Goal: Task Accomplishment & Management: Manage account settings

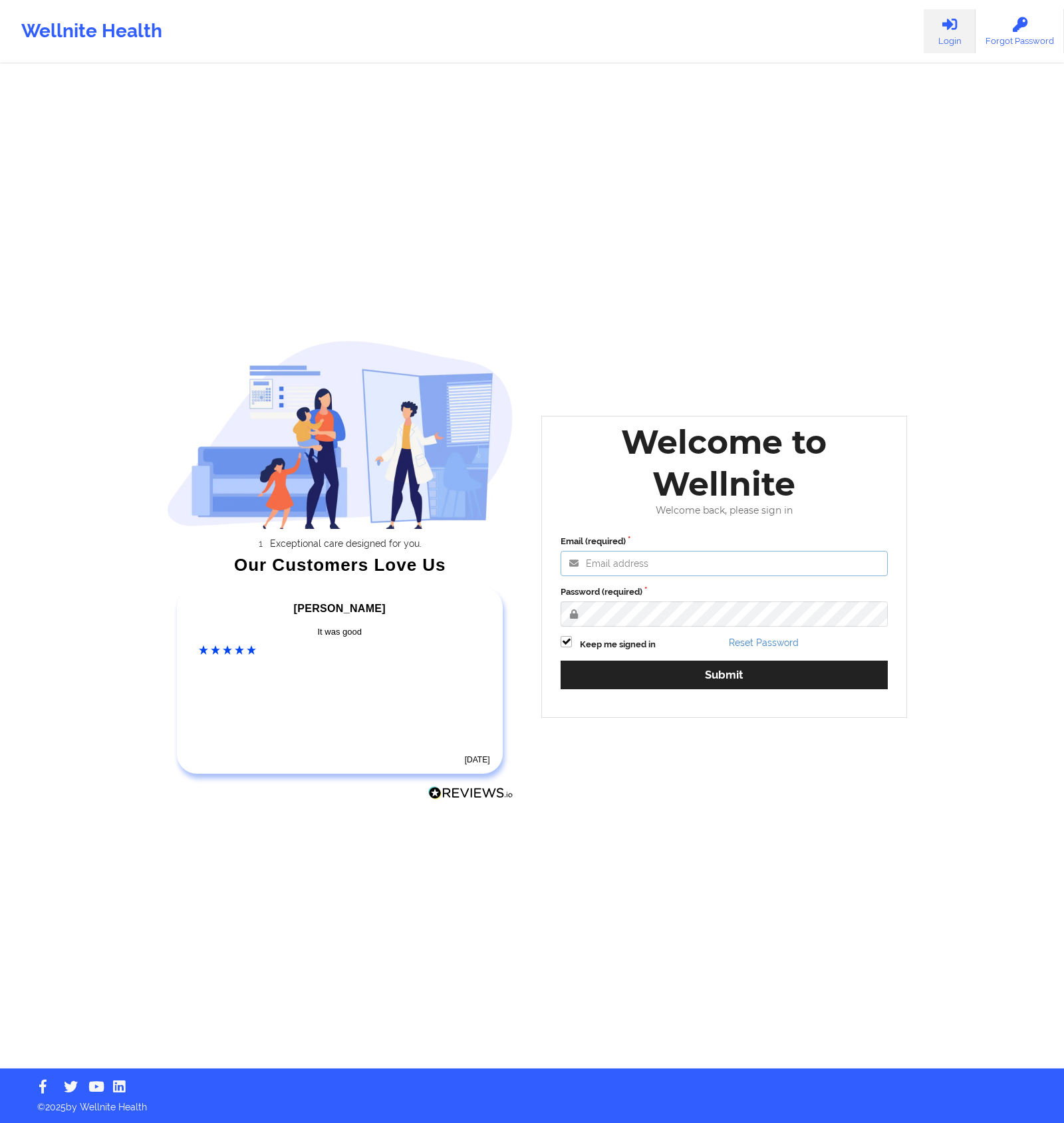
click at [639, 572] on input "Email (required)" at bounding box center [724, 563] width 327 height 25
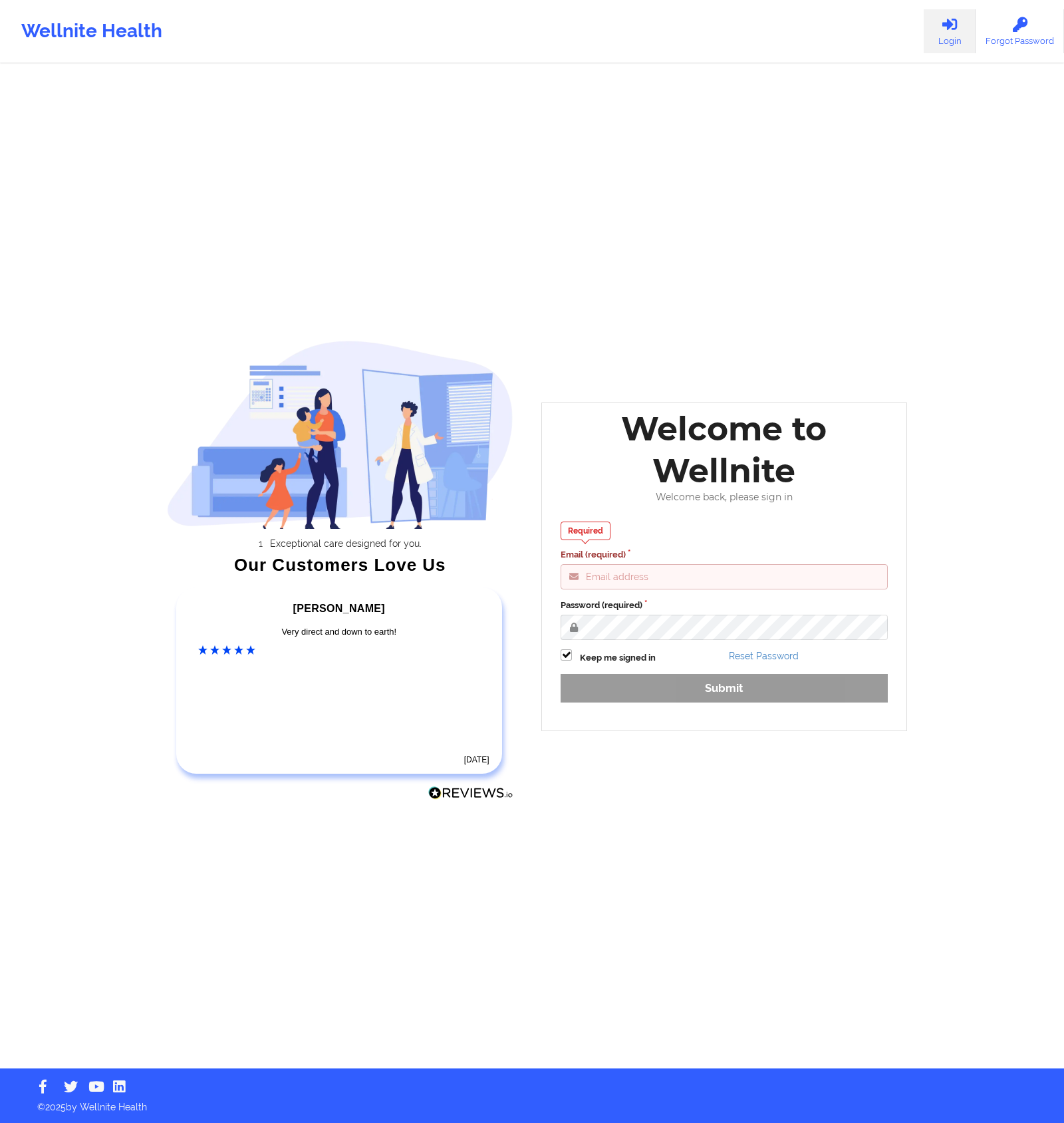
click at [642, 577] on input "Email (required)" at bounding box center [724, 577] width 327 height 25
paste input "[PERSON_NAME][EMAIL_ADDRESS][DOMAIN_NAME]"
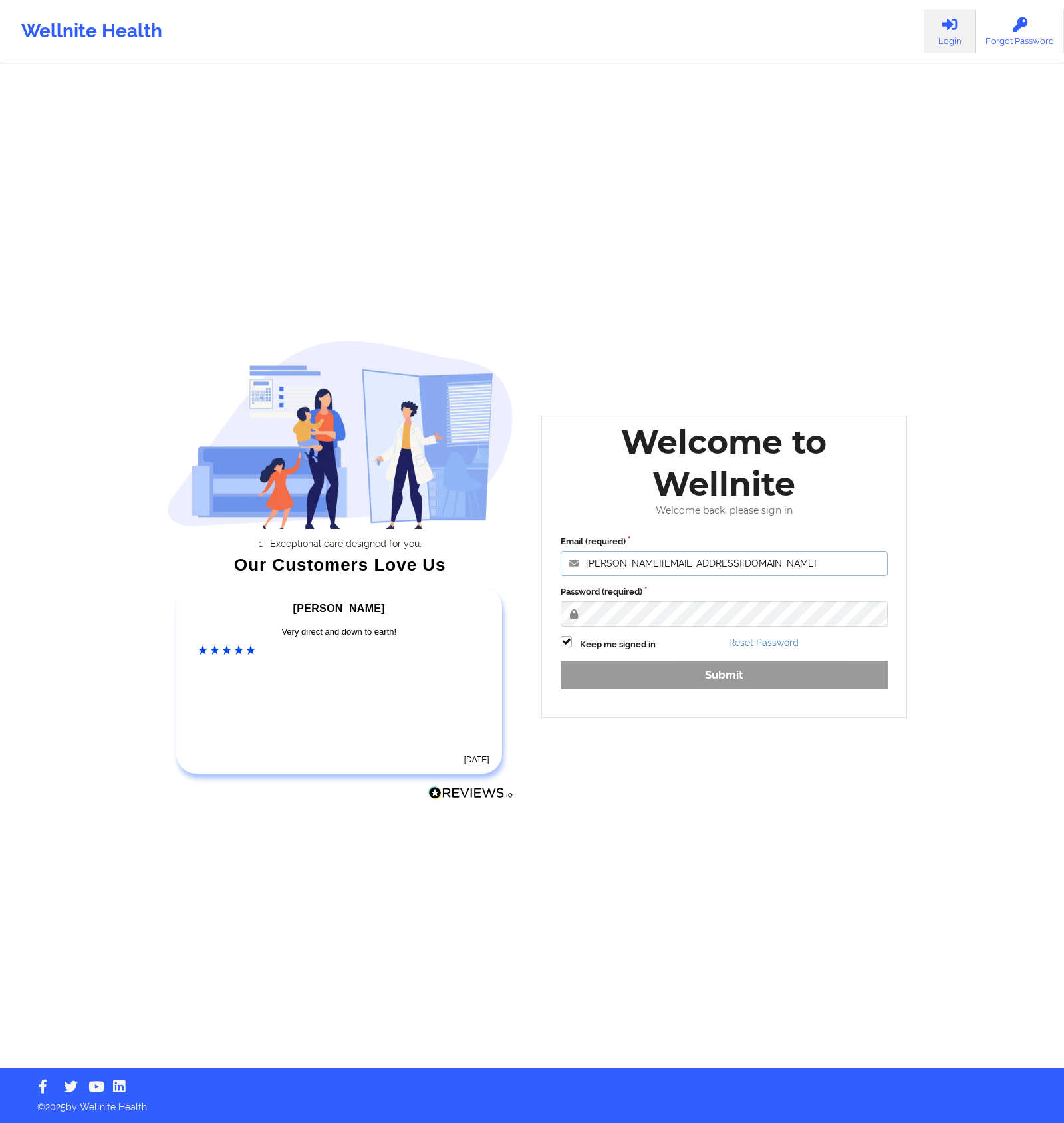
type input "[PERSON_NAME][EMAIL_ADDRESS][DOMAIN_NAME]"
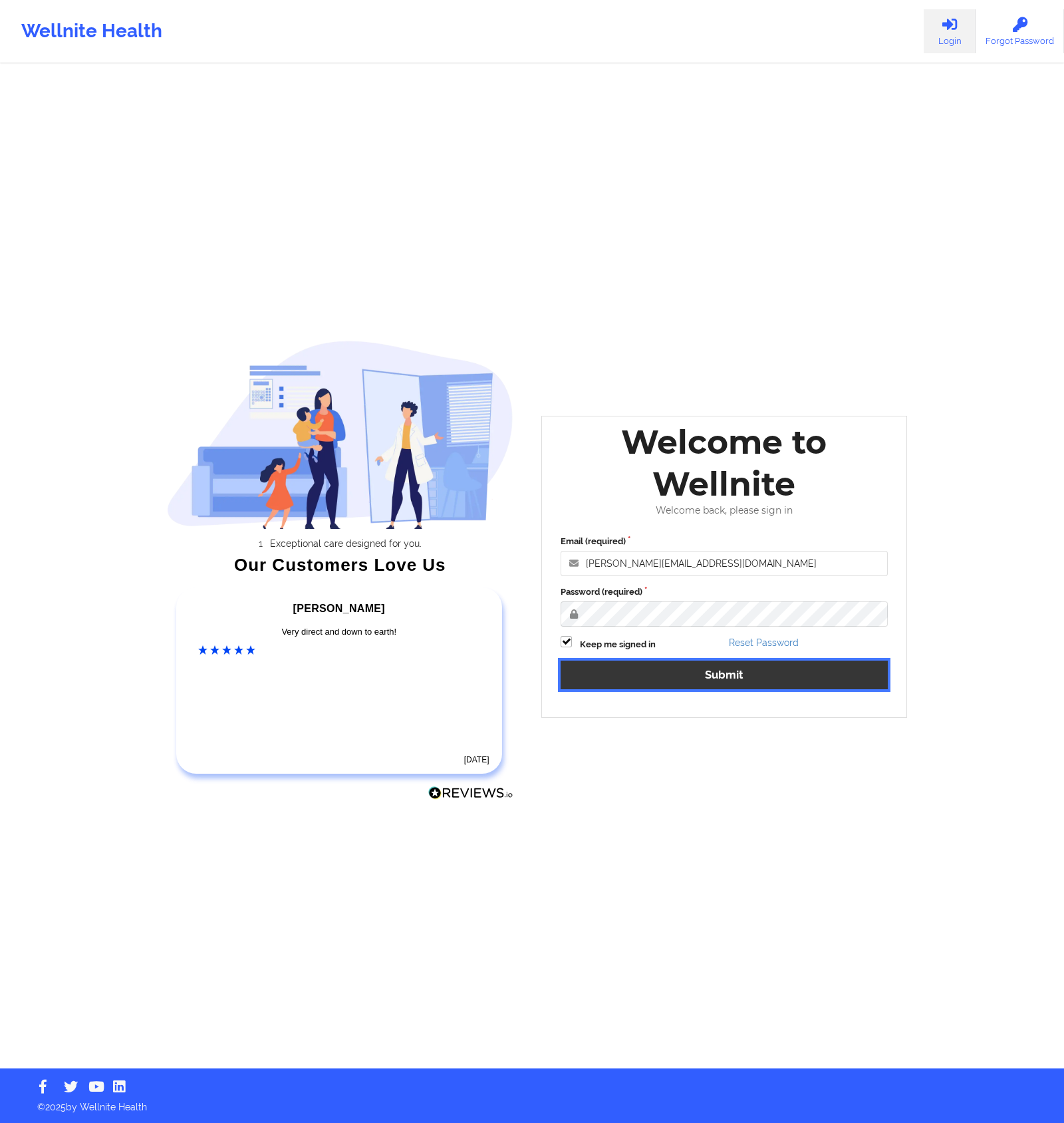
click at [663, 673] on button "Submit" at bounding box center [724, 675] width 327 height 29
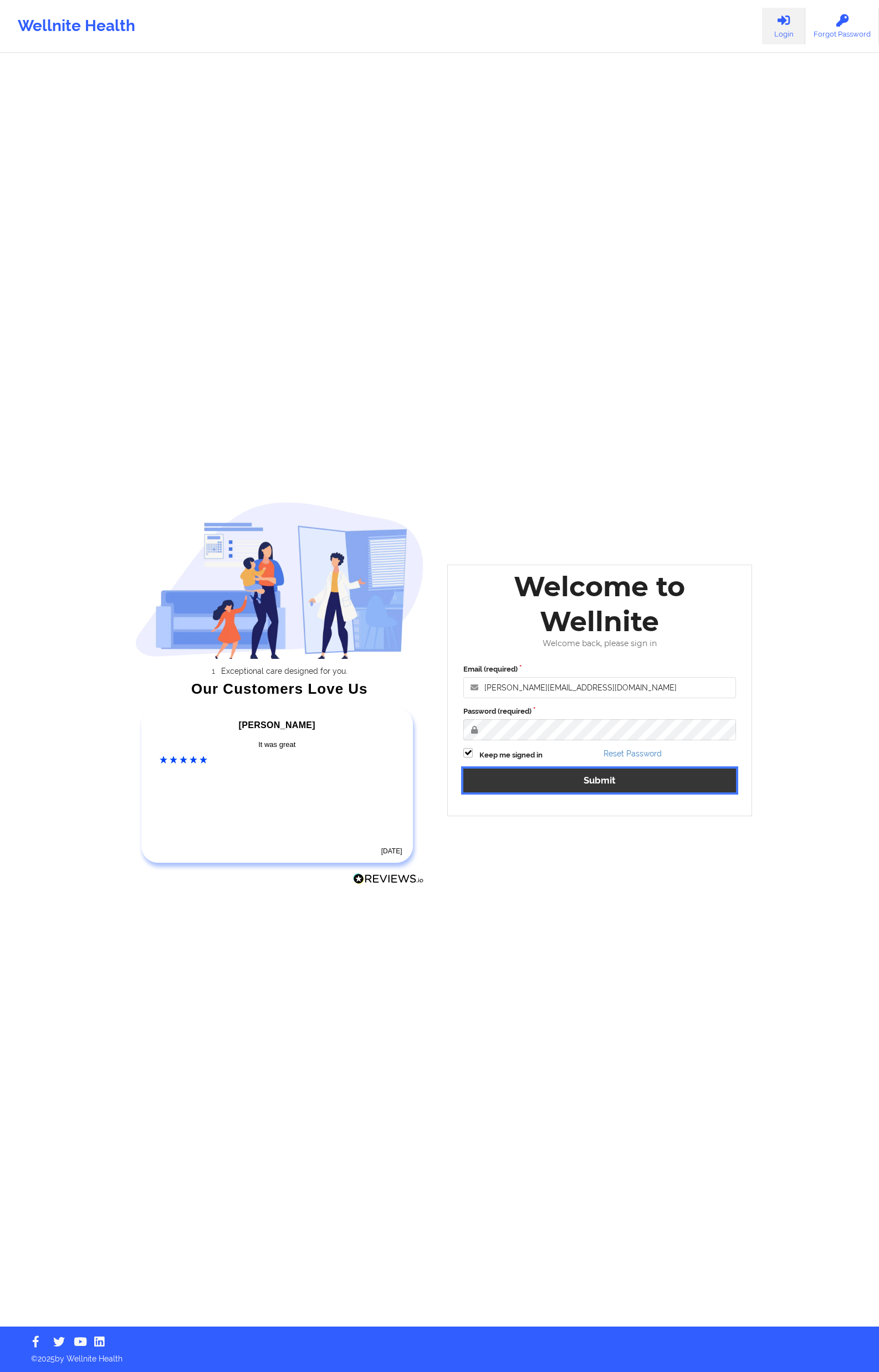
click at [492, 782] on button "Submit" at bounding box center [600, 781] width 273 height 24
click at [775, 700] on div "Wellnite Health Login Forgot Password Exceptional care designed for you. Our Cu…" at bounding box center [440, 663] width 879 height 1327
click at [602, 683] on input "[PERSON_NAME][EMAIL_ADDRESS][DOMAIN_NAME]" at bounding box center [600, 687] width 273 height 21
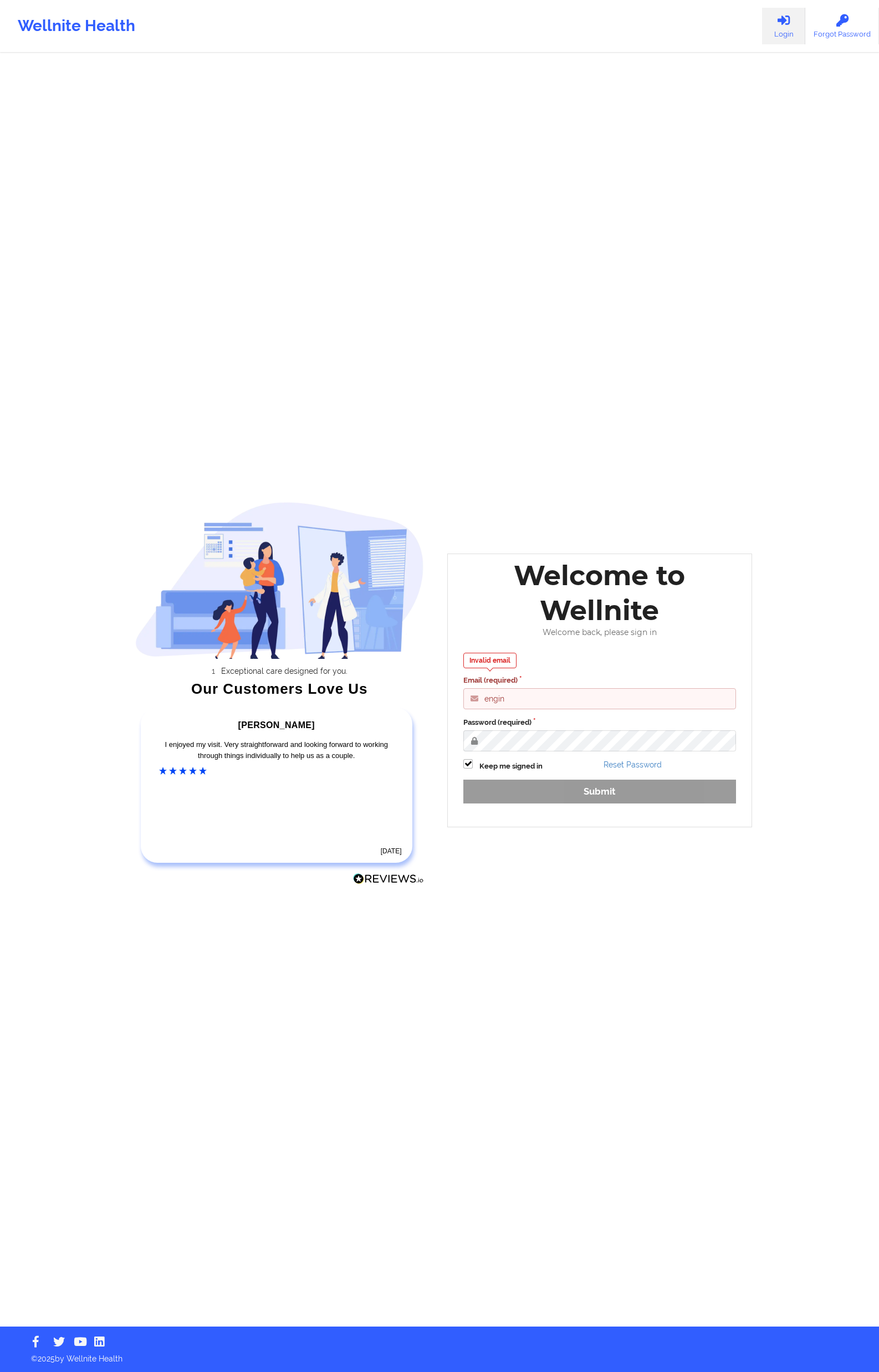
type input "[EMAIL_ADDRESS][DOMAIN_NAME]"
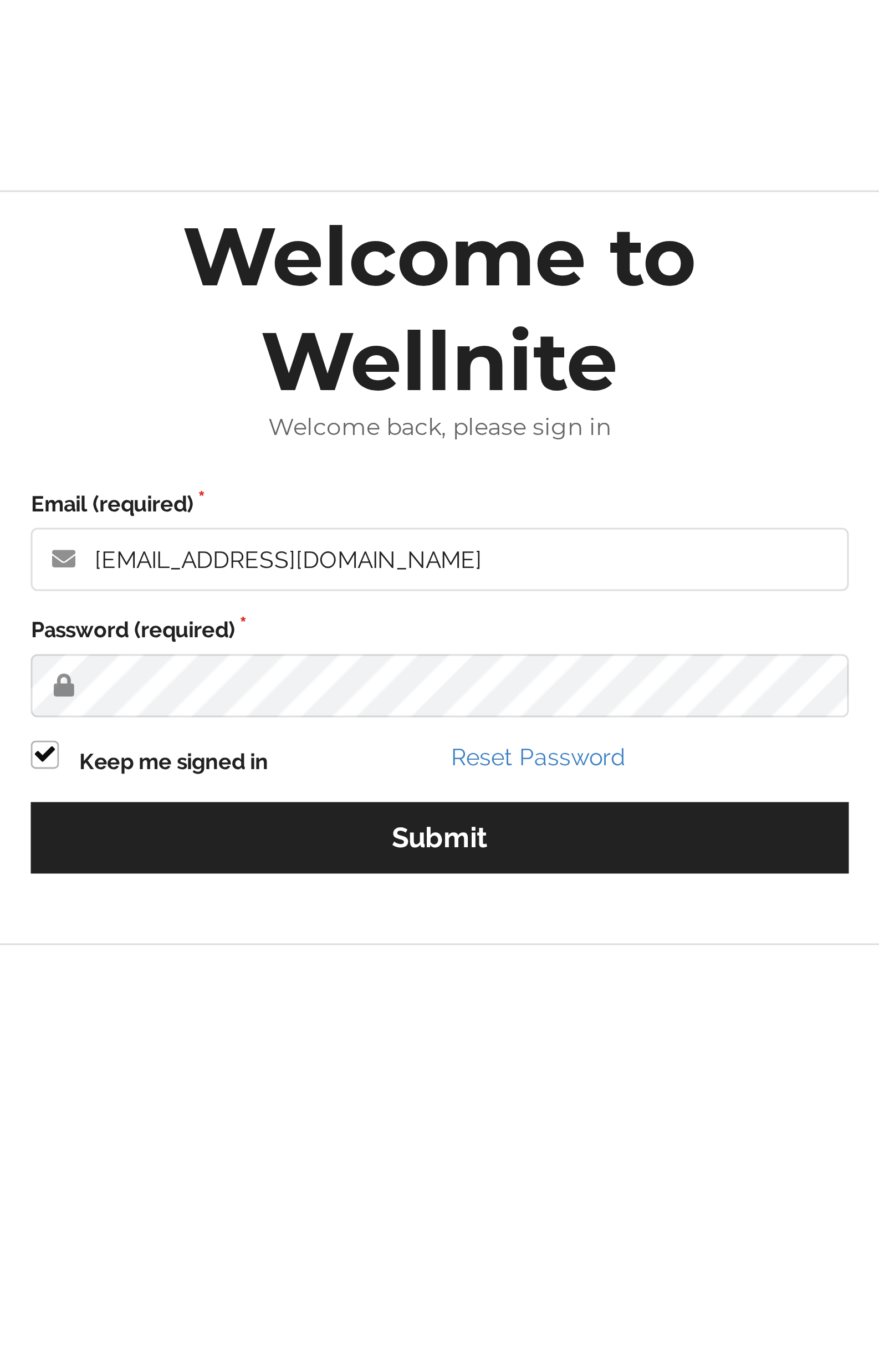
click at [640, 743] on div "Email (required) [EMAIL_ADDRESS][DOMAIN_NAME] Password (required) Keep me signe…" at bounding box center [600, 732] width 288 height 152
click at [464, 769] on button "Submit" at bounding box center [600, 781] width 273 height 24
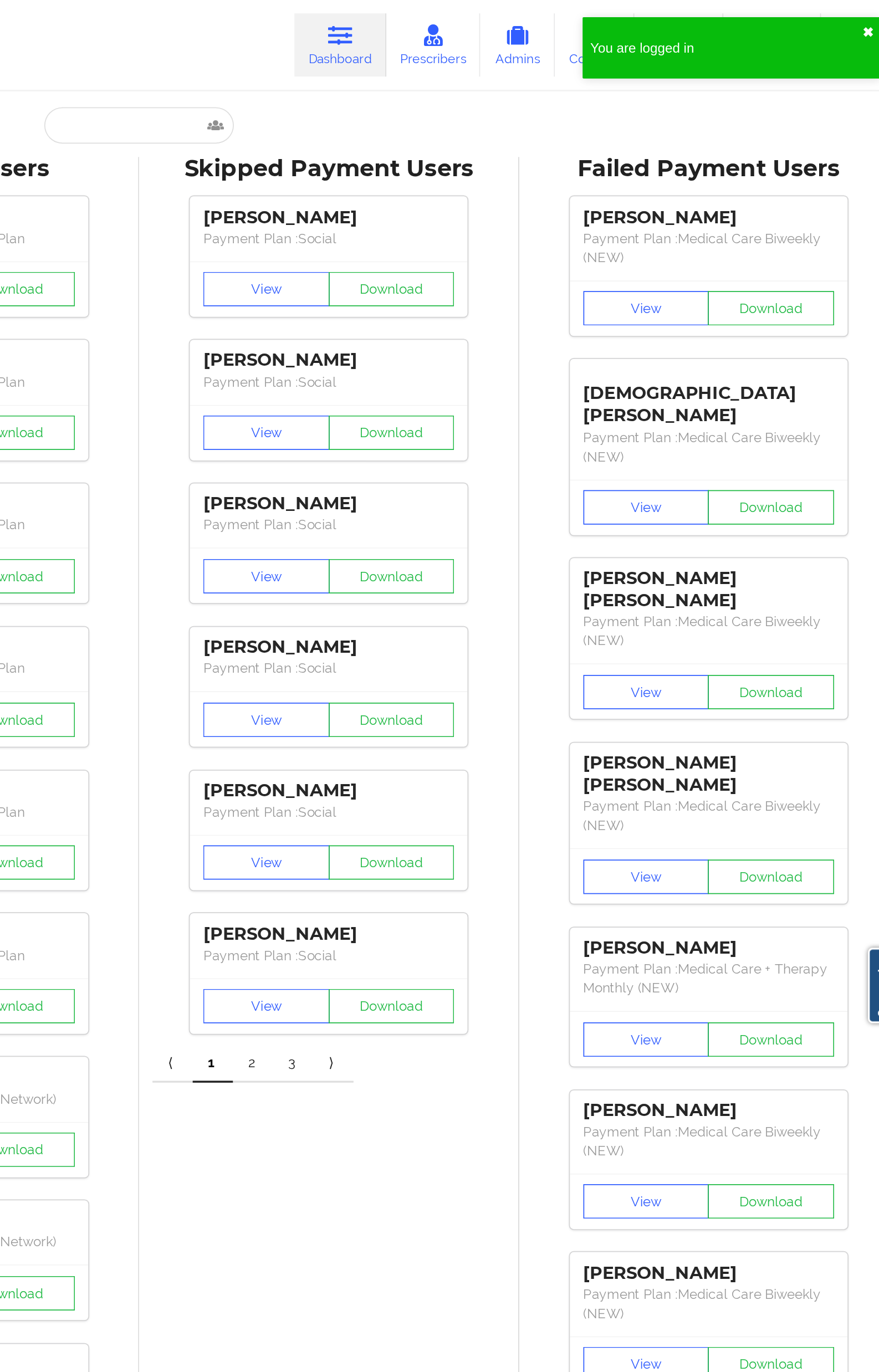
click at [861, 19] on button "✖︎" at bounding box center [861, 19] width 7 height 9
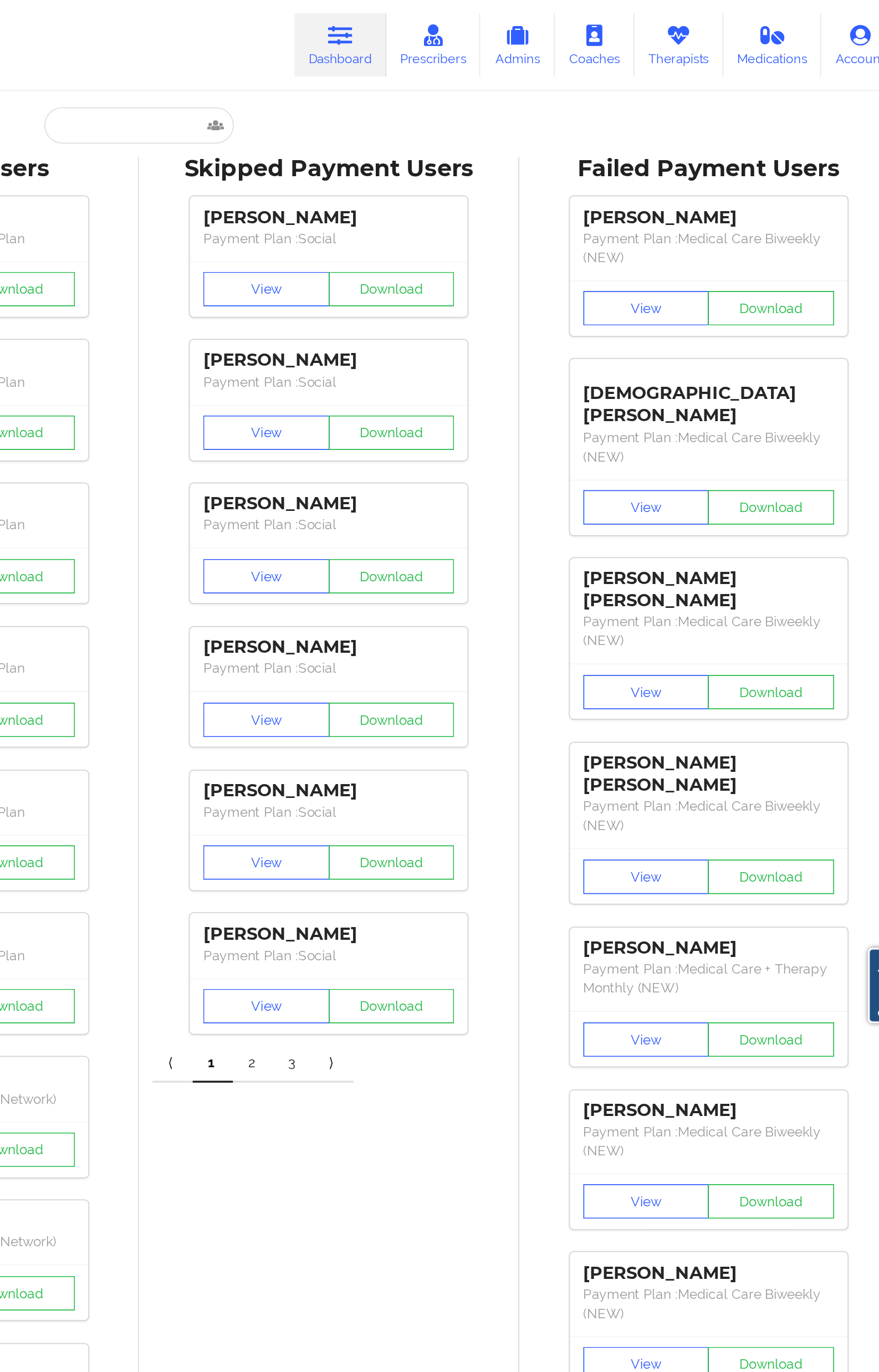
click at [850, 25] on icon at bounding box center [857, 20] width 14 height 12
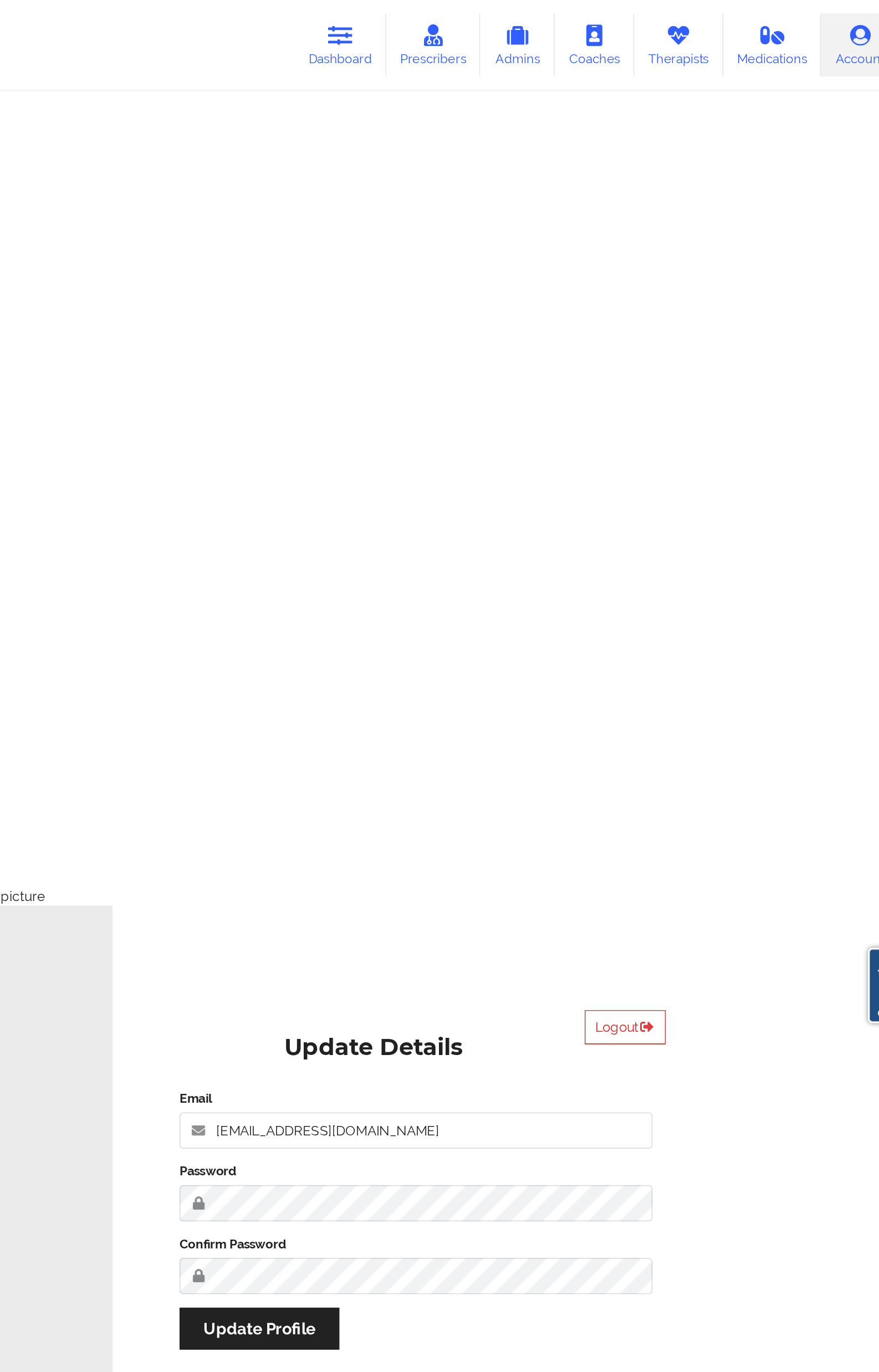
click at [717, 602] on button "Logout" at bounding box center [720, 594] width 47 height 20
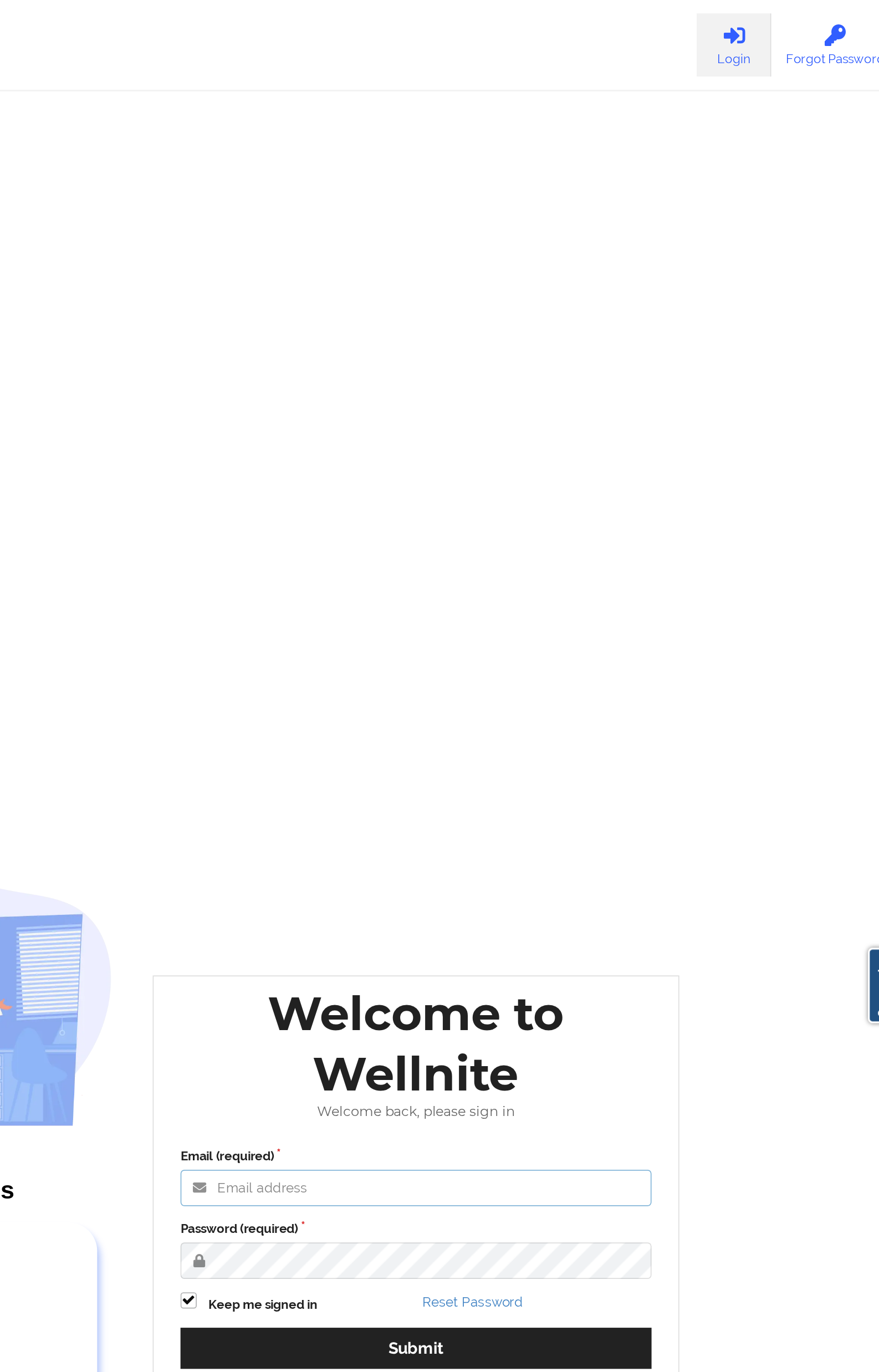
click at [544, 692] on input "Email (required)" at bounding box center [600, 687] width 273 height 21
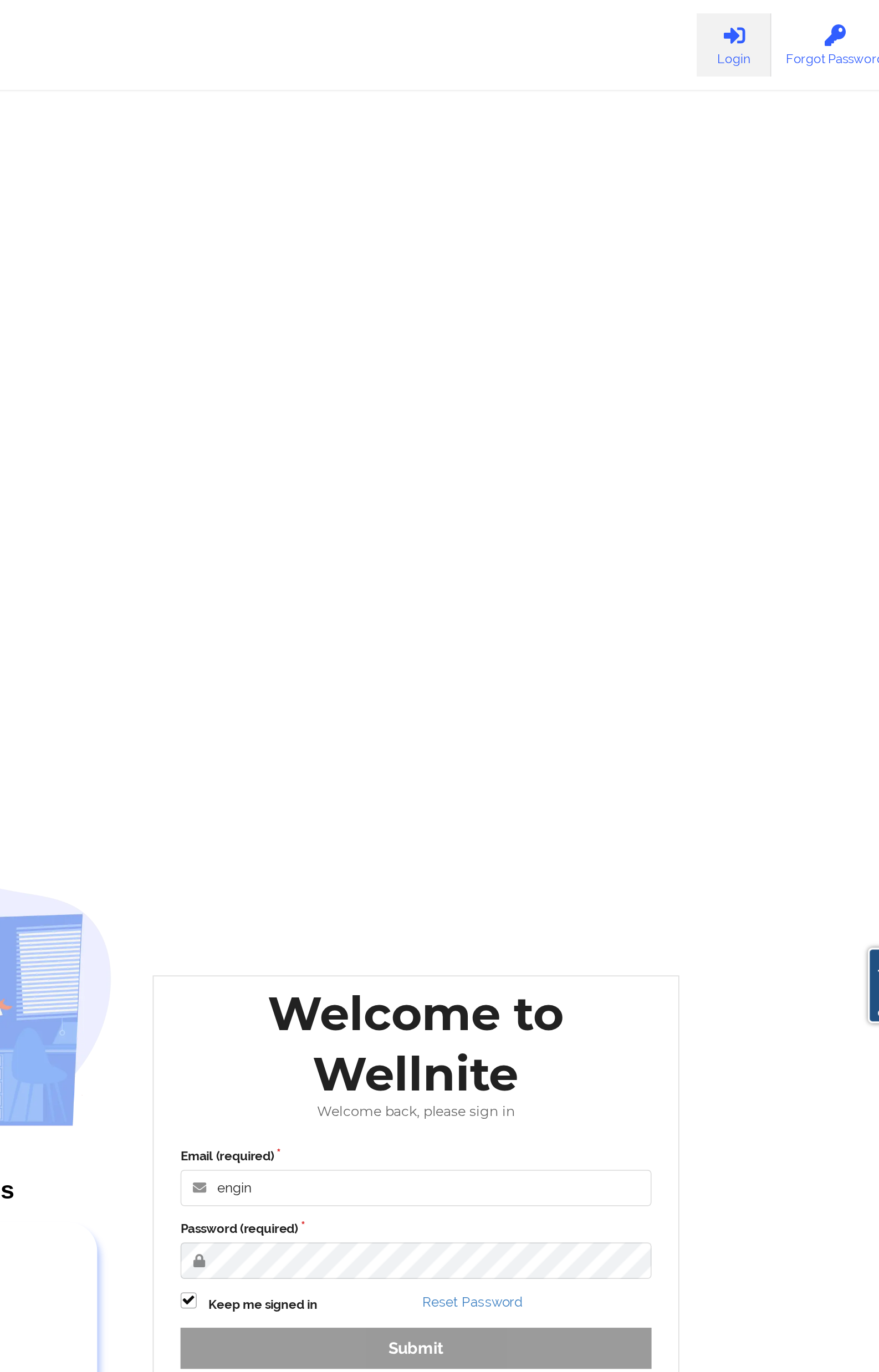
click at [666, 319] on div "Exceptional care designed for you. Our Customers Love Us [PERSON_NAME] C Amazin…" at bounding box center [440, 663] width 640 height 1327
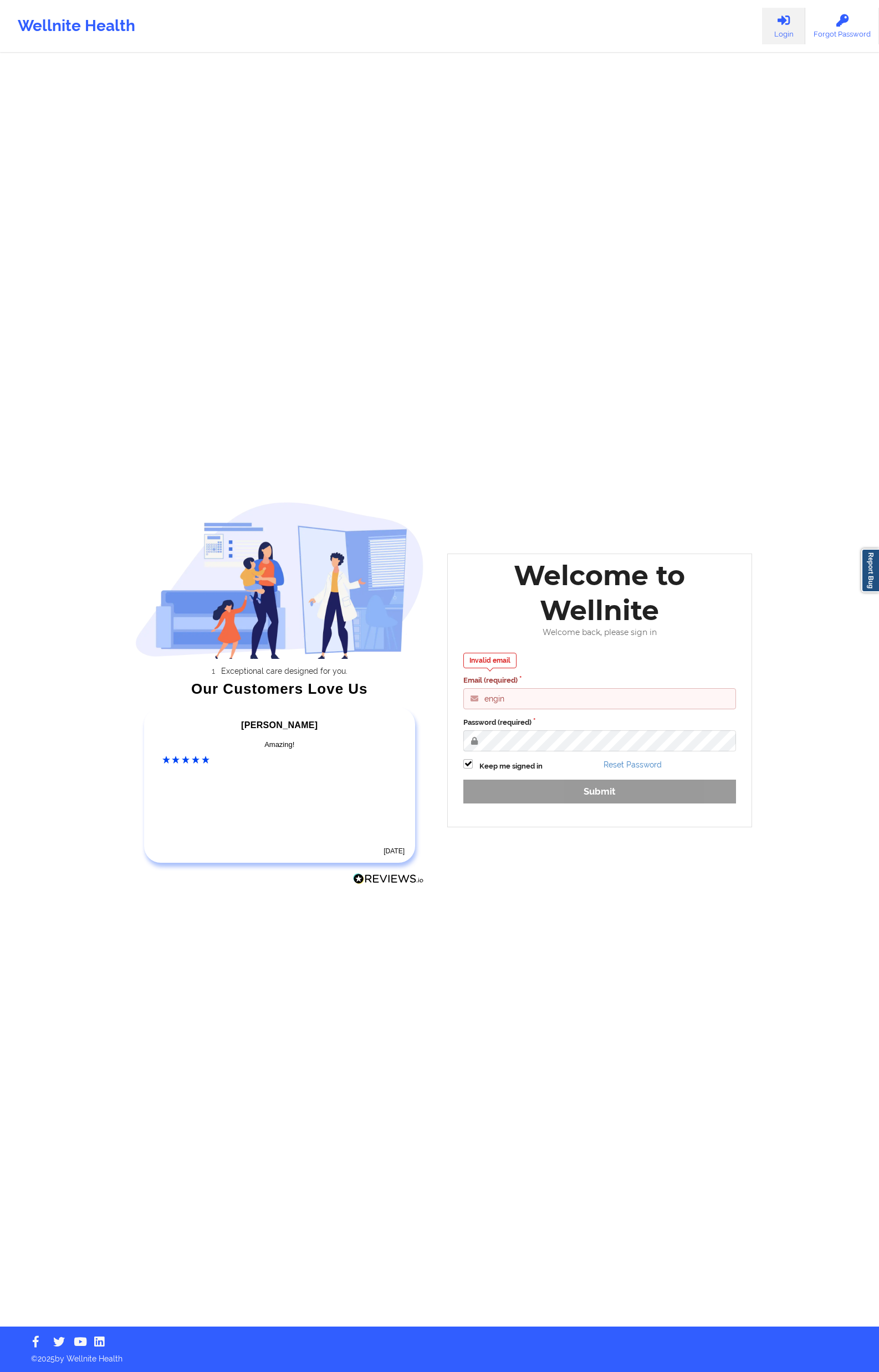
click at [553, 702] on input "engin" at bounding box center [600, 699] width 273 height 21
click at [550, 703] on input "engin" at bounding box center [600, 699] width 273 height 21
type input "[EMAIL_ADDRESS][DOMAIN_NAME]"
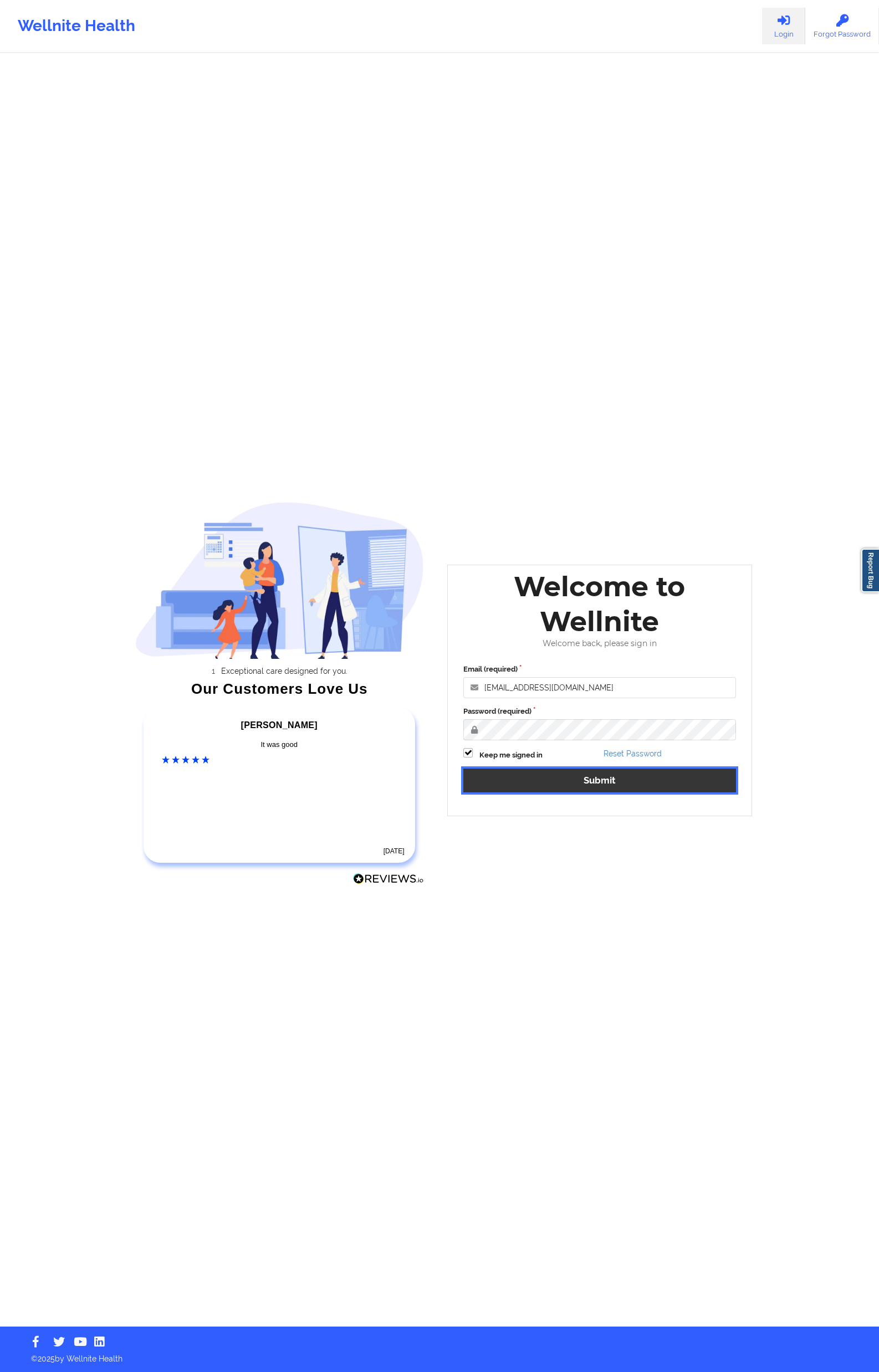
click at [728, 791] on button "Submit" at bounding box center [600, 781] width 273 height 24
click at [818, 822] on div "Wellnite Health Login Forgot Password Exceptional care designed for you. Our Cu…" at bounding box center [440, 663] width 879 height 1327
click at [726, 785] on button "Submit" at bounding box center [600, 781] width 273 height 24
click at [598, 786] on button "Submit" at bounding box center [600, 781] width 273 height 24
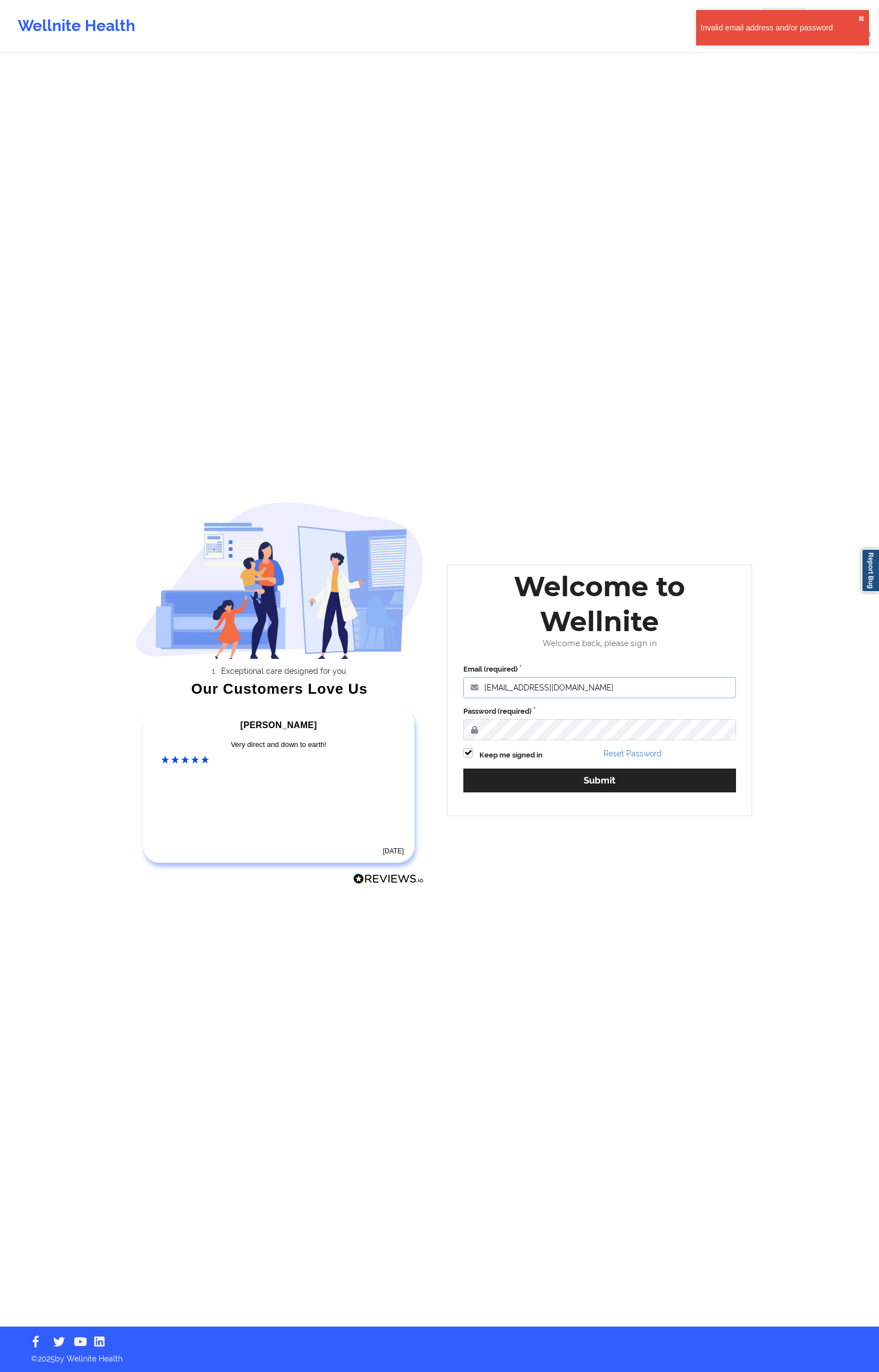
click at [625, 687] on input "[EMAIL_ADDRESS][DOMAIN_NAME]" at bounding box center [600, 687] width 273 height 21
click at [784, 773] on div "Wellnite Health Login Forgot Password Exceptional care designed for you. Our Cu…" at bounding box center [440, 663] width 879 height 1327
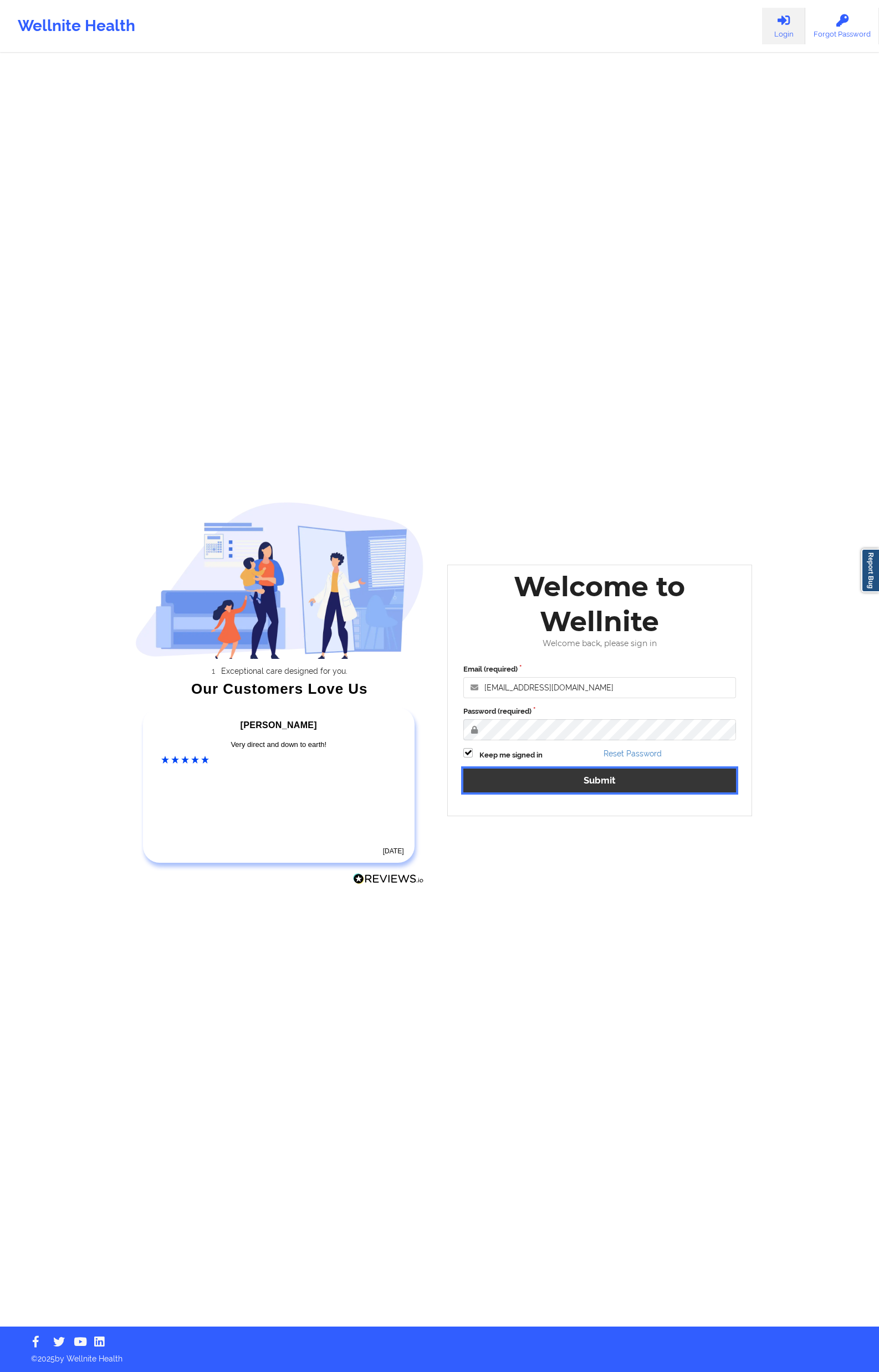
click at [693, 783] on button "Submit" at bounding box center [600, 781] width 273 height 24
